Goal: Find specific page/section: Find specific page/section

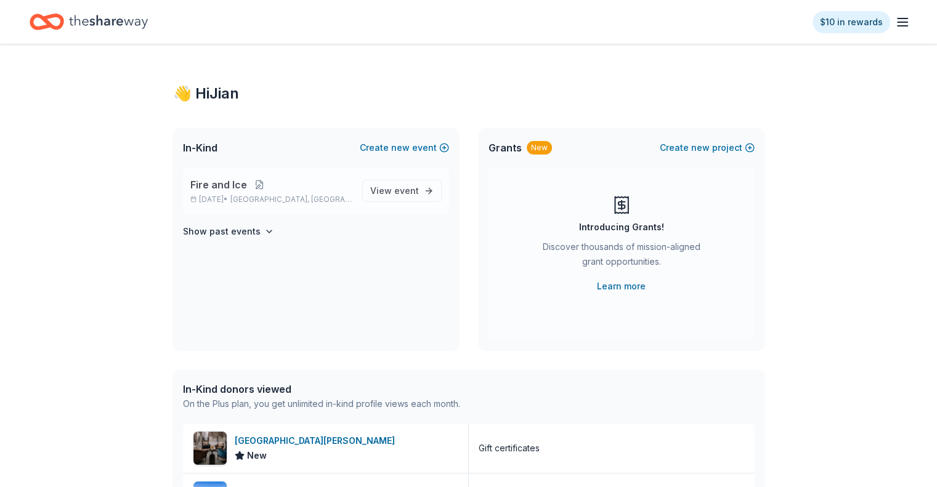
click at [259, 185] on button at bounding box center [259, 185] width 25 height 10
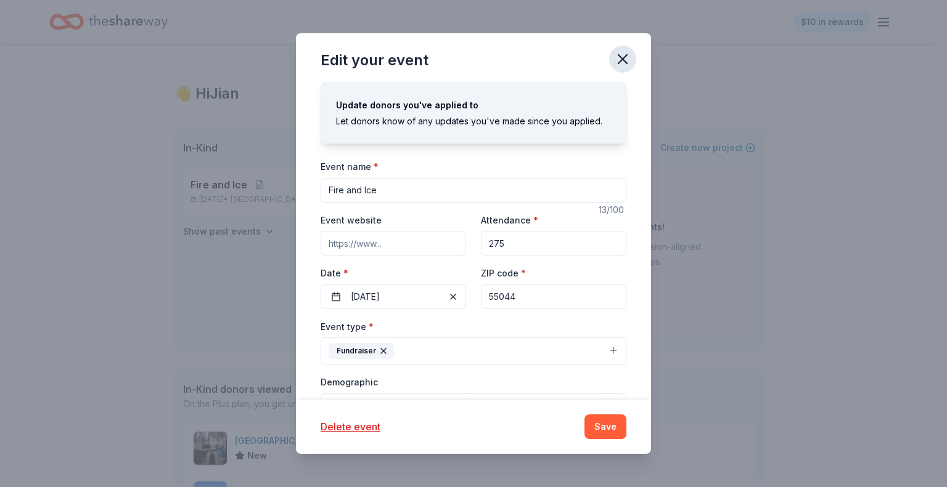
click at [621, 64] on icon "button" at bounding box center [622, 59] width 17 height 17
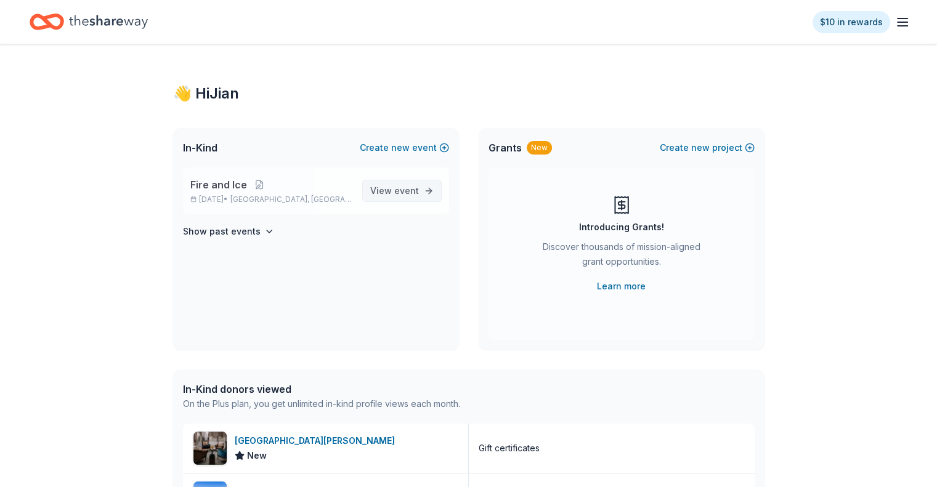
click at [410, 193] on span "event" at bounding box center [406, 190] width 25 height 10
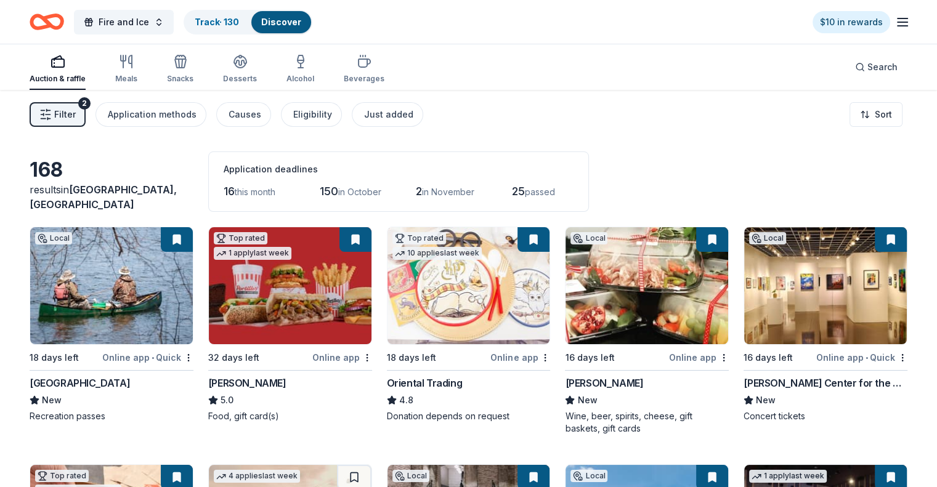
click at [52, 112] on icon "button" at bounding box center [45, 114] width 12 height 12
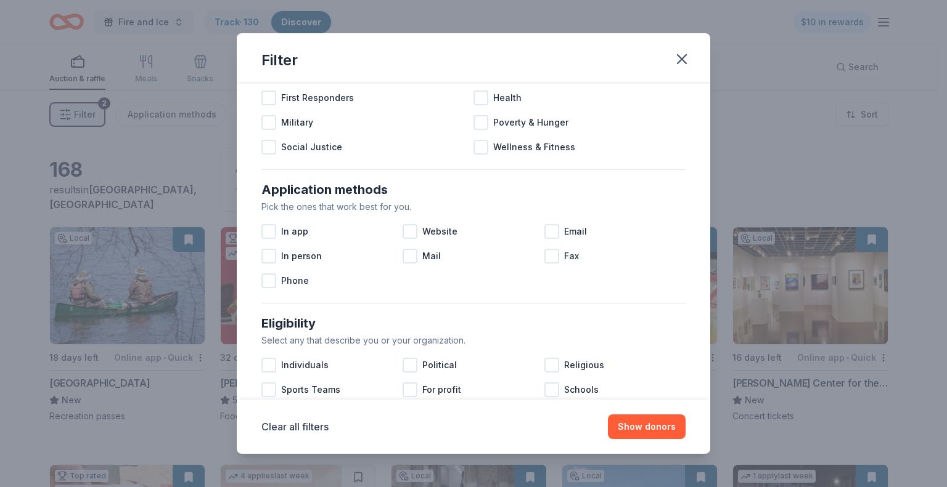
scroll to position [494, 0]
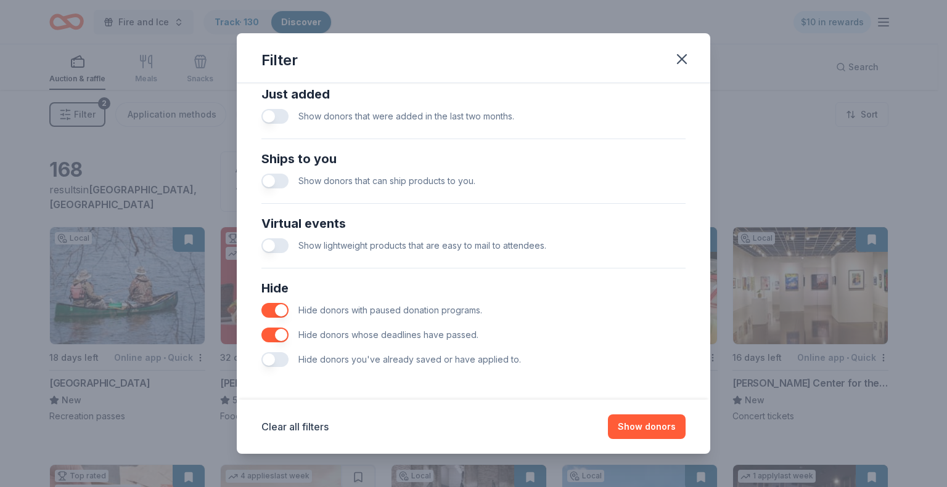
click at [284, 356] on button "button" at bounding box center [274, 359] width 27 height 15
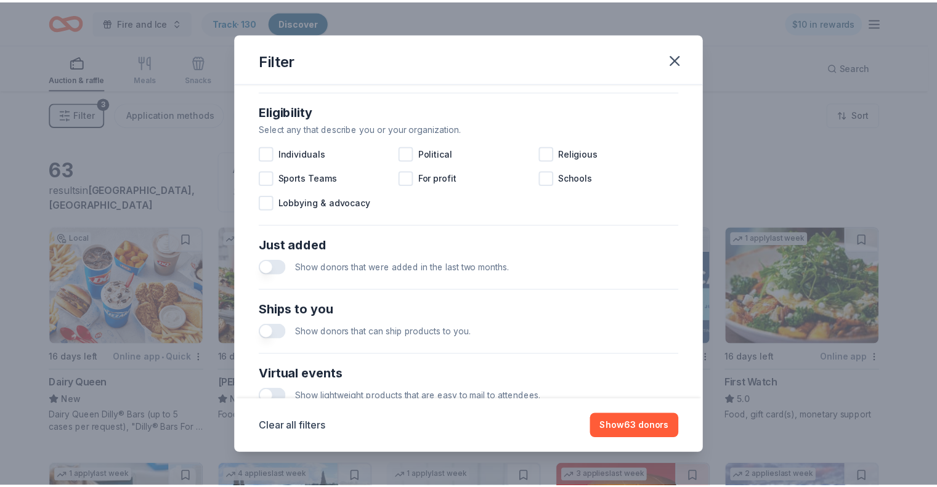
scroll to position [370, 0]
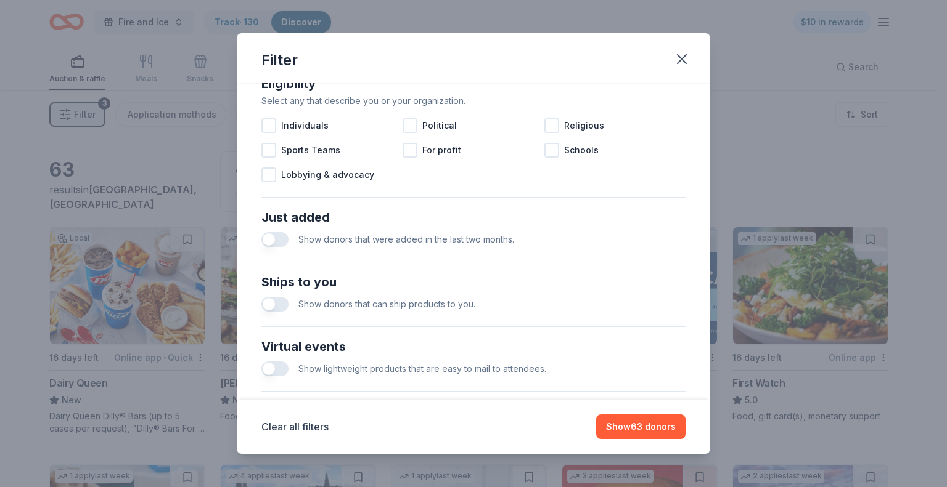
click at [446, 235] on span "Show donors that were added in the last two months." at bounding box center [406, 239] width 216 height 10
click at [288, 240] on button "button" at bounding box center [274, 239] width 27 height 15
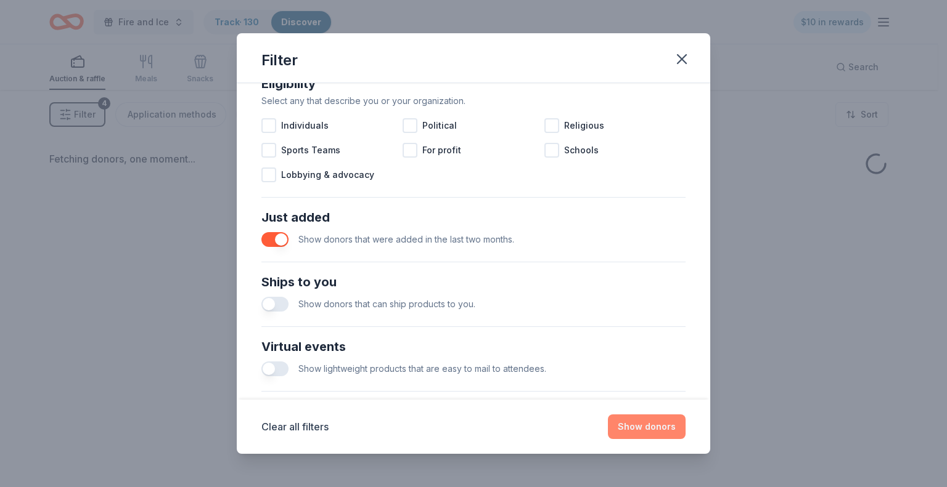
click at [660, 427] on button "Show donors" at bounding box center [647, 427] width 78 height 25
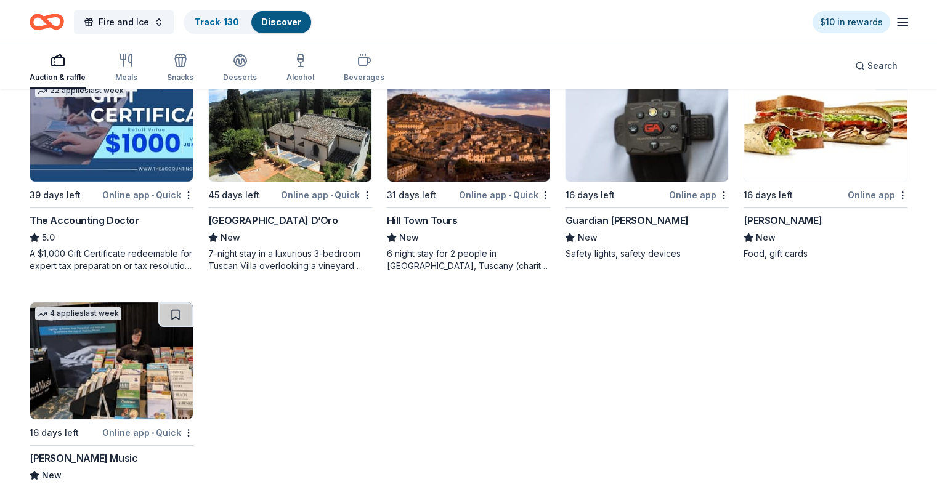
scroll to position [185, 0]
